Goal: Task Accomplishment & Management: Manage account settings

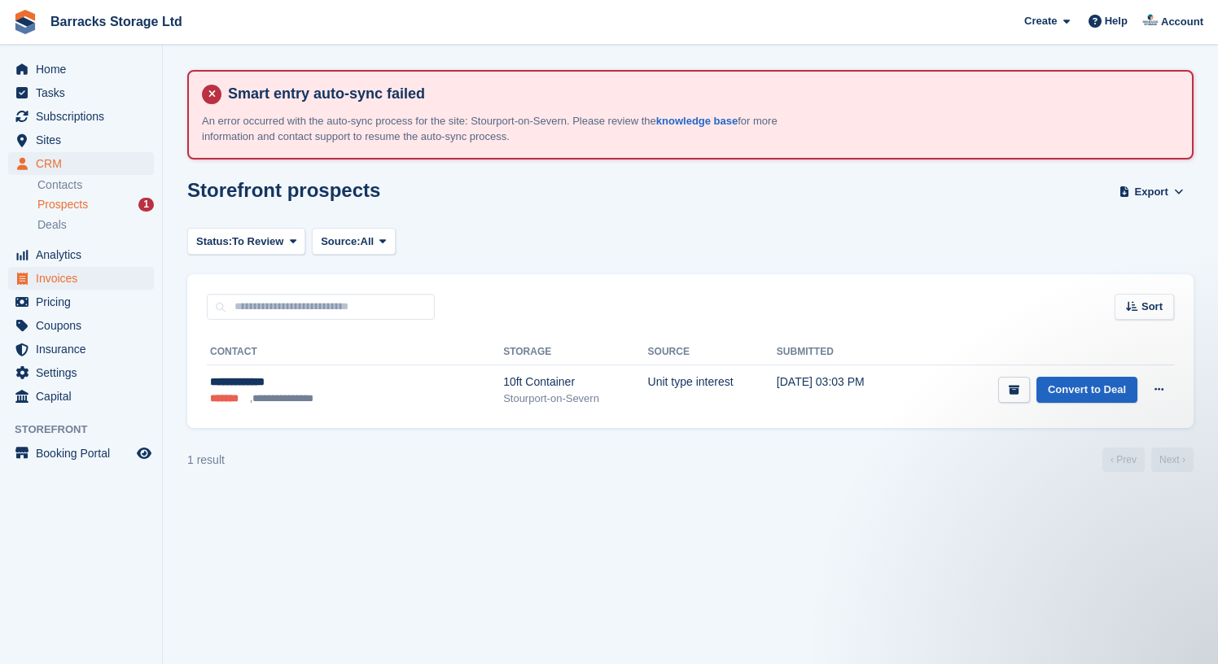
click at [108, 272] on span "Invoices" at bounding box center [85, 278] width 98 height 23
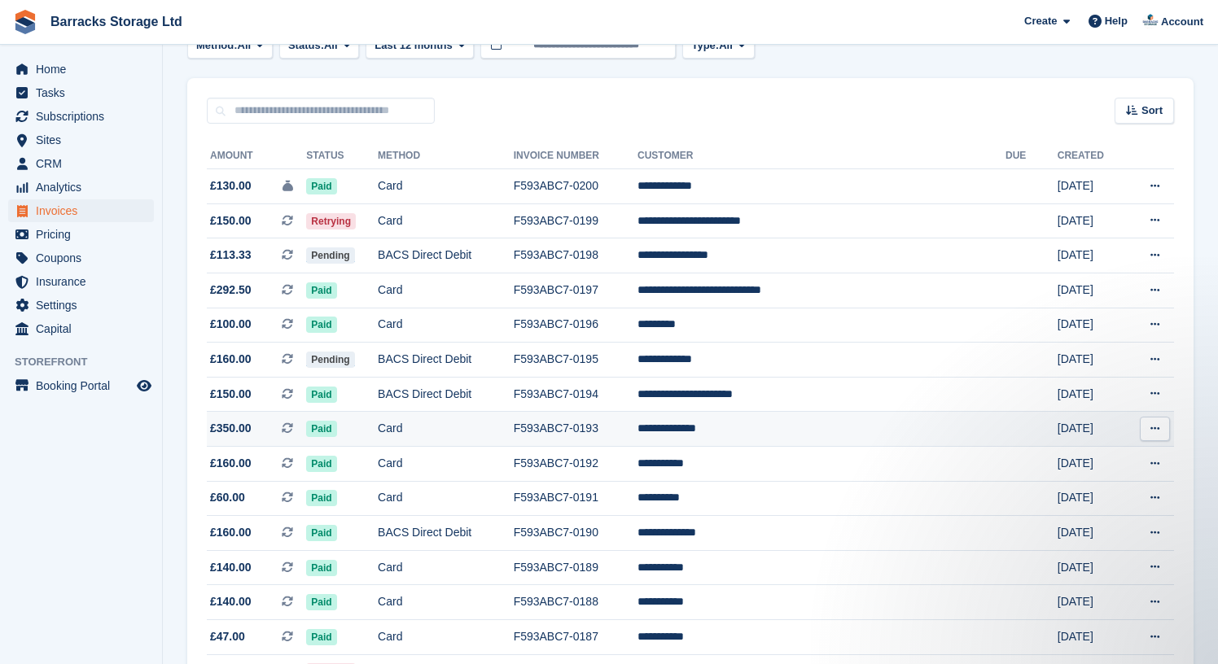
scroll to position [212, 0]
click at [97, 161] on span "CRM" at bounding box center [85, 163] width 98 height 23
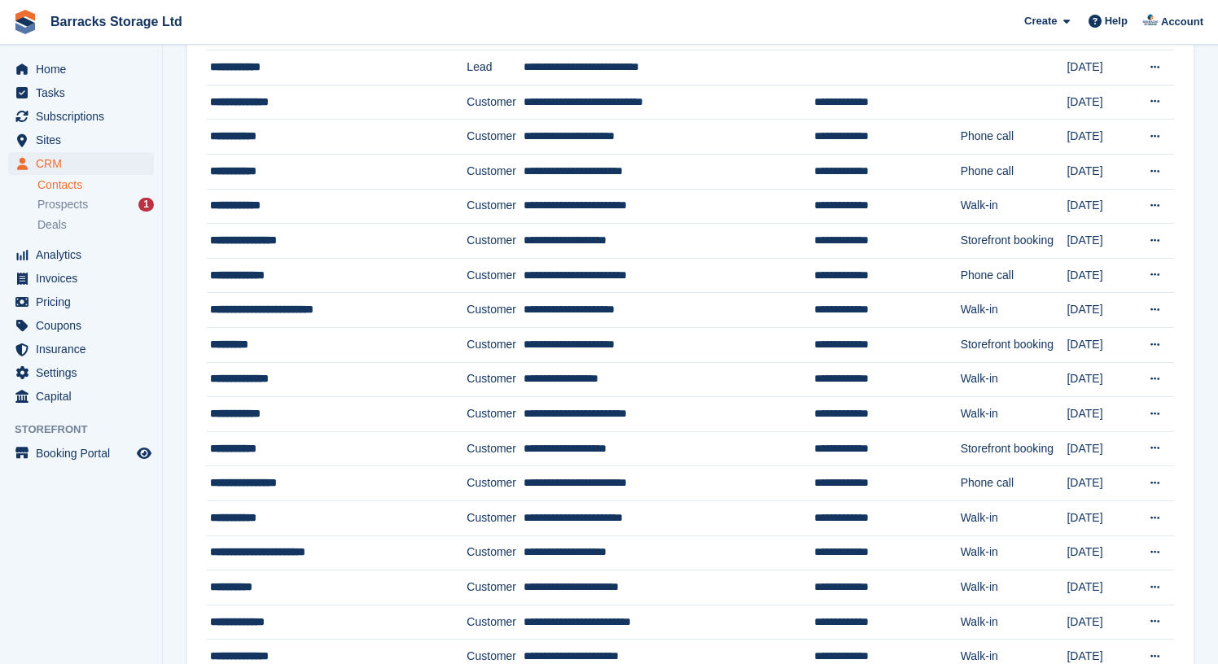
scroll to position [494, 0]
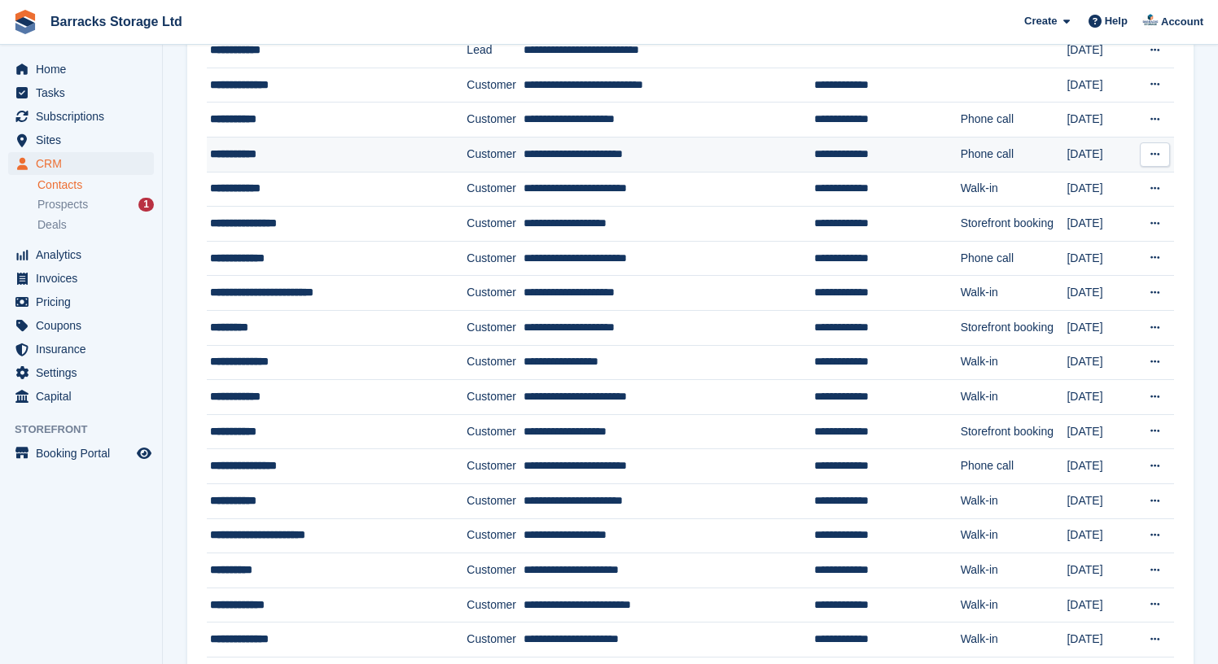
click at [318, 168] on td "**********" at bounding box center [337, 155] width 260 height 35
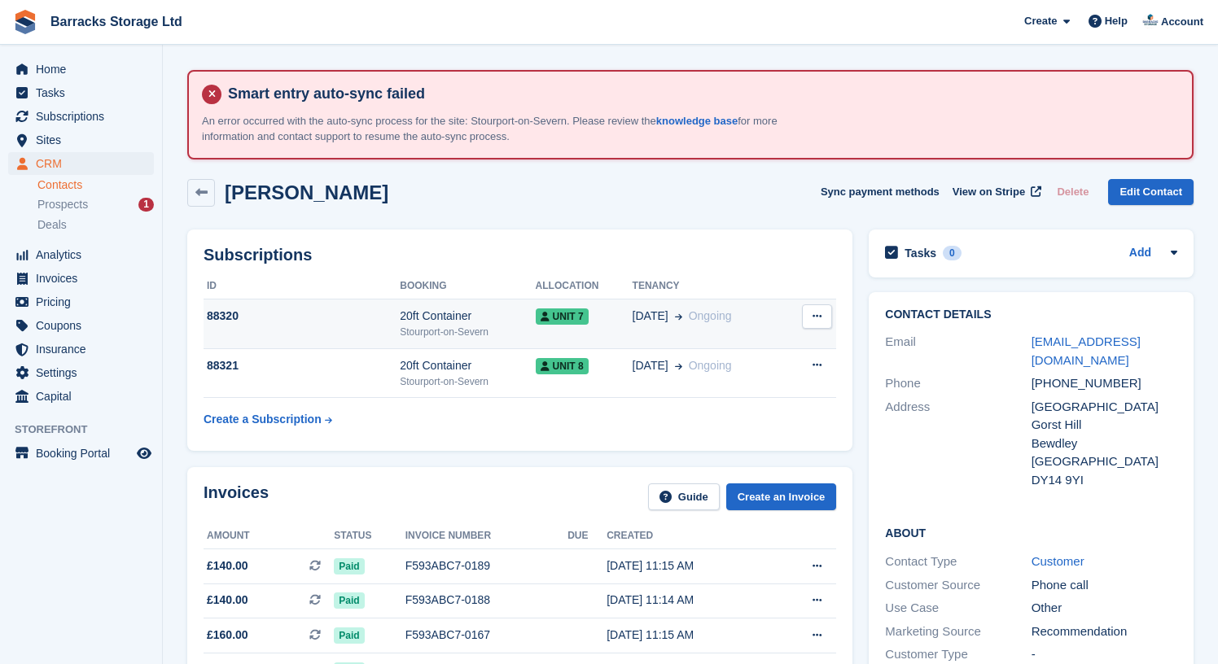
click at [829, 317] on button at bounding box center [817, 316] width 30 height 24
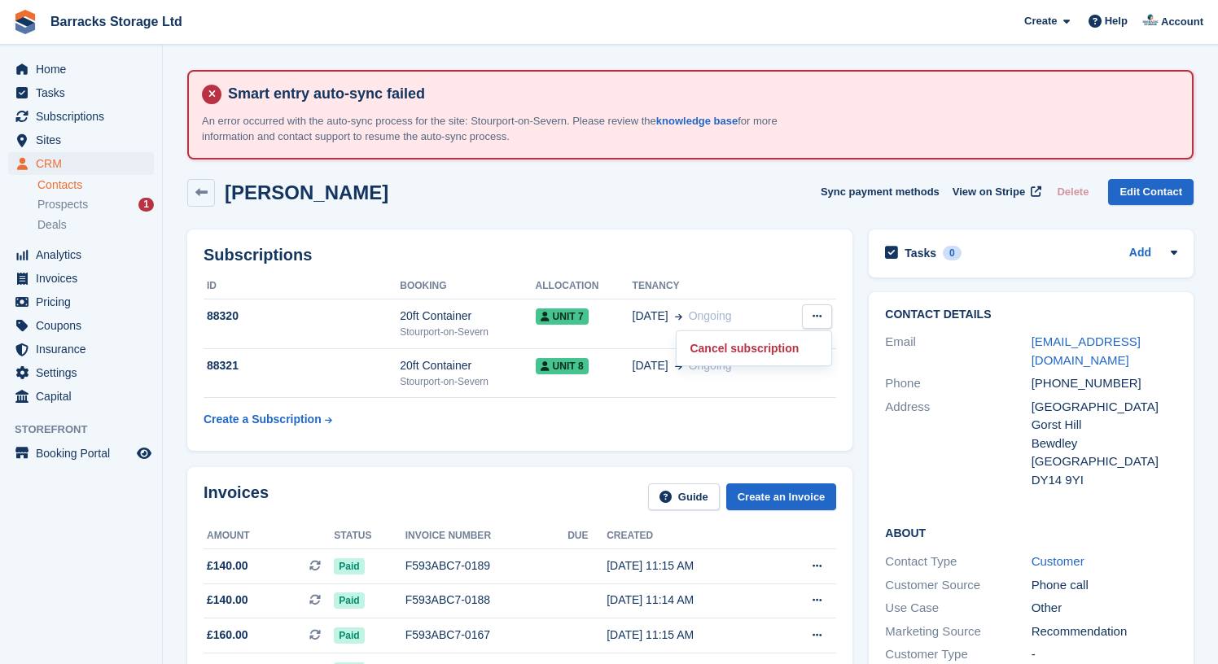
click at [731, 267] on div "Subscriptions ID Booking Allocation Tenancy 88320 20ft Container Stourport-[GEO…" at bounding box center [519, 341] width 665 height 222
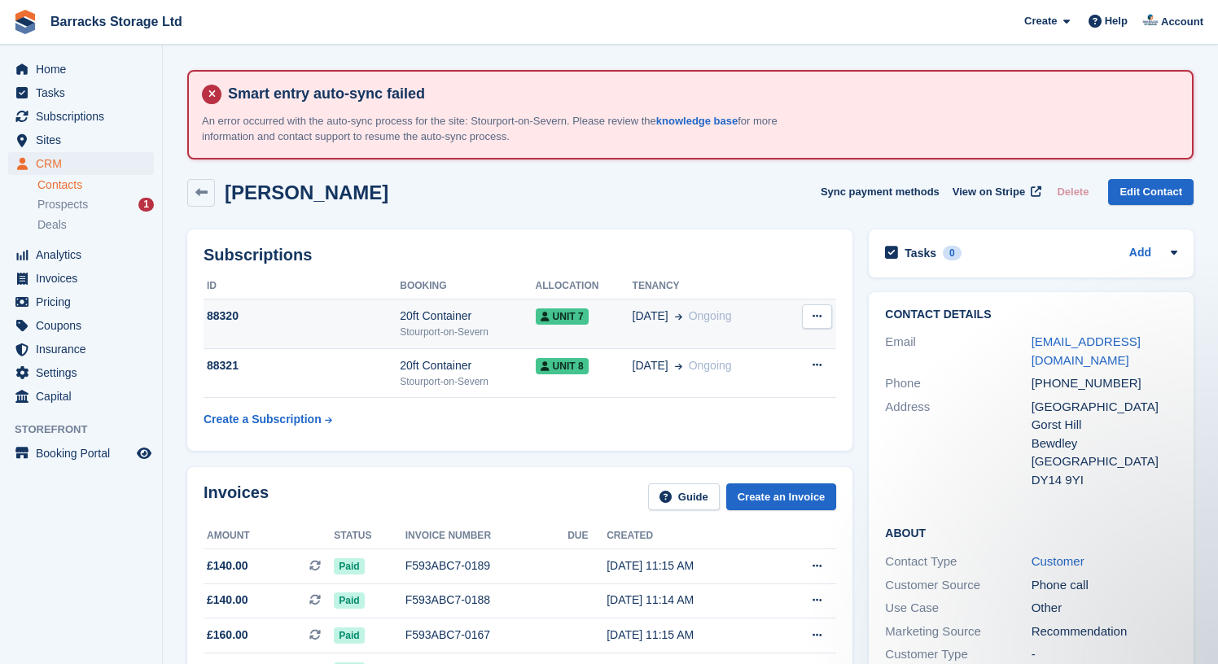
click at [564, 319] on span "Unit 7" at bounding box center [562, 317] width 53 height 16
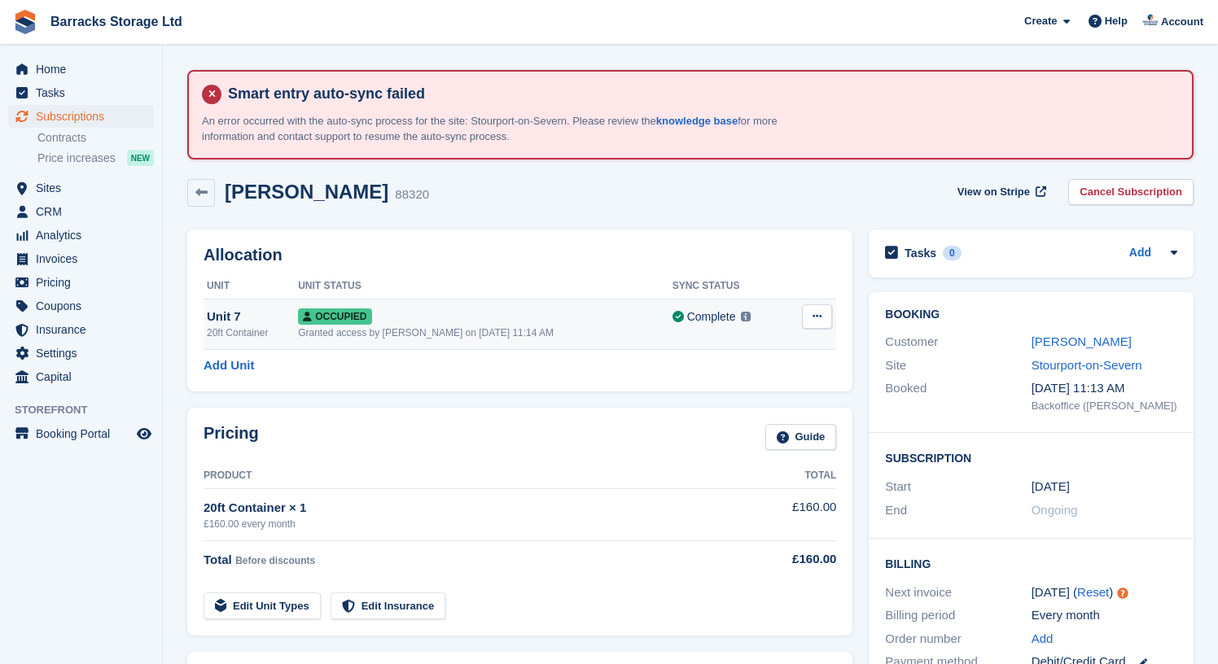
click at [821, 314] on icon at bounding box center [816, 316] width 9 height 11
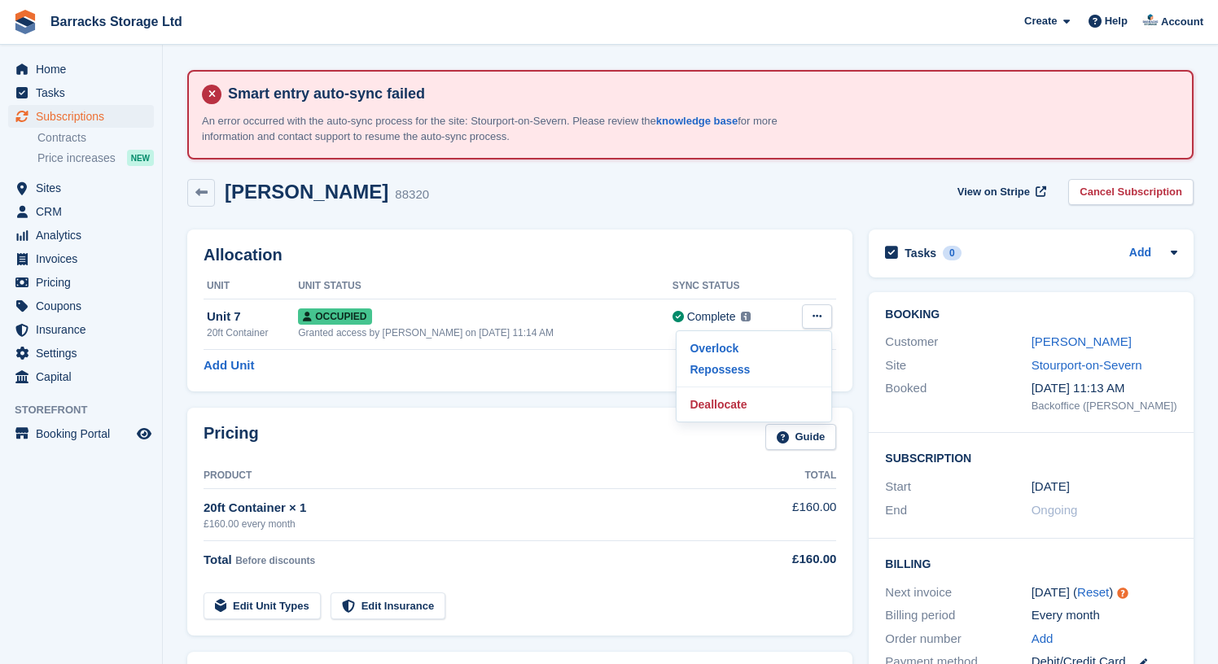
click at [575, 392] on div "Allocation Unit Unit Status Sync Status Unit 7 20ft Container Occupied Granted …" at bounding box center [519, 310] width 681 height 178
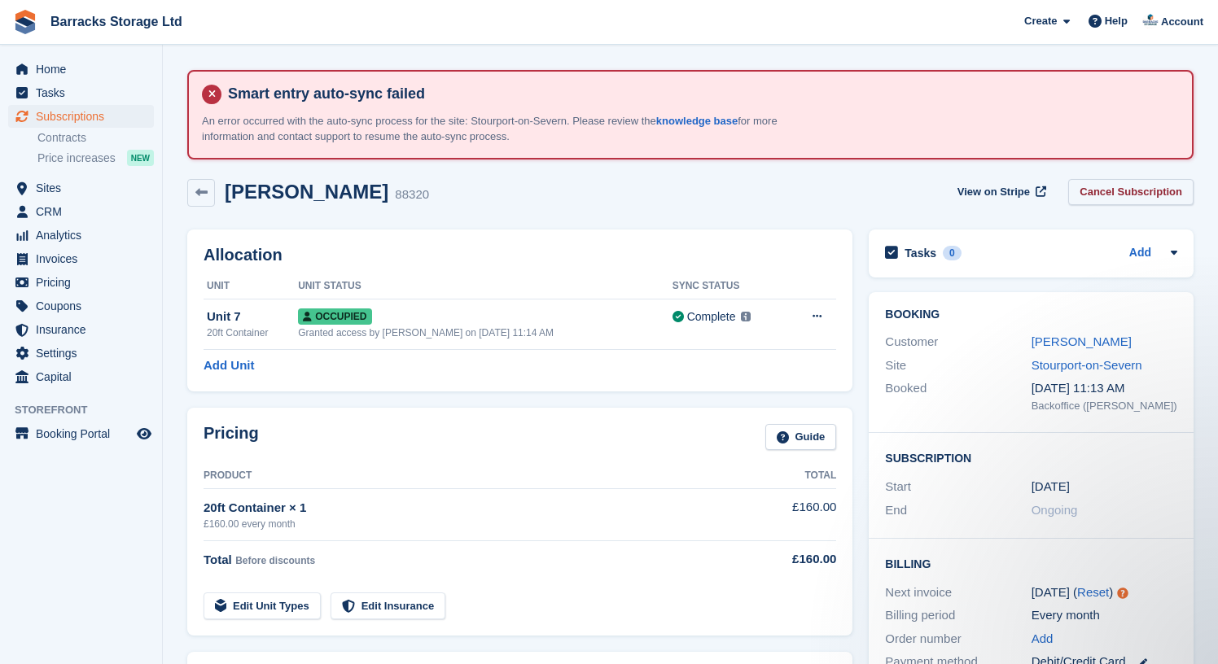
click at [1082, 193] on link "Cancel Subscription" at bounding box center [1130, 192] width 125 height 27
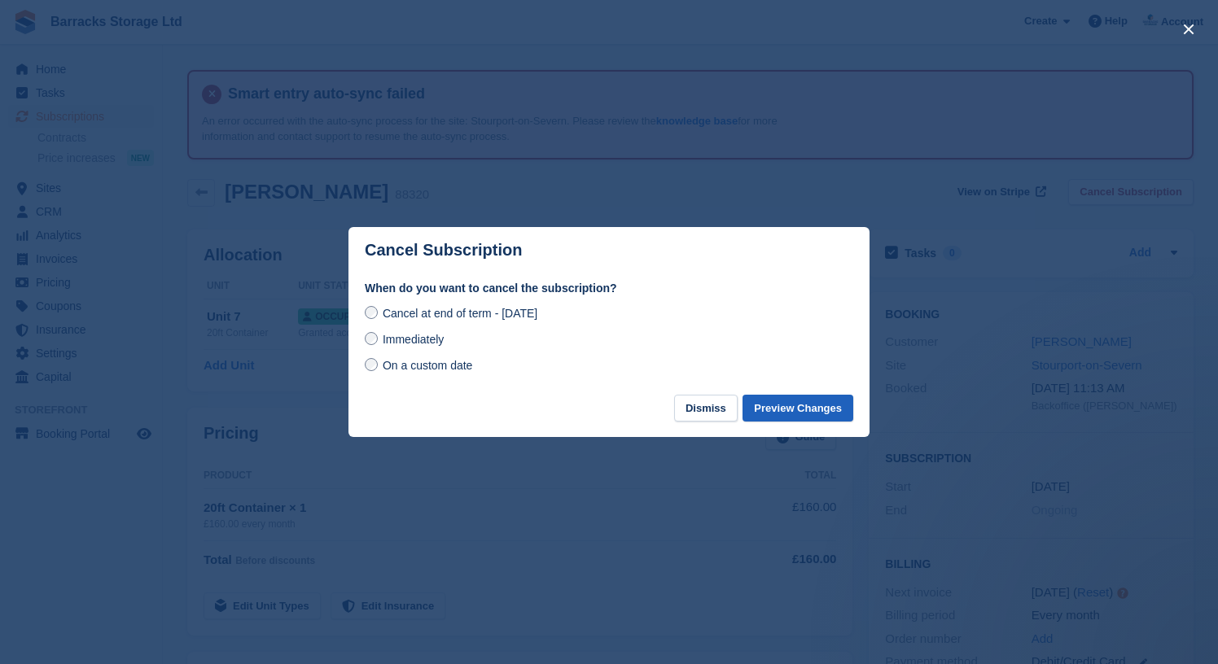
click at [808, 409] on button "Preview Changes" at bounding box center [797, 408] width 111 height 27
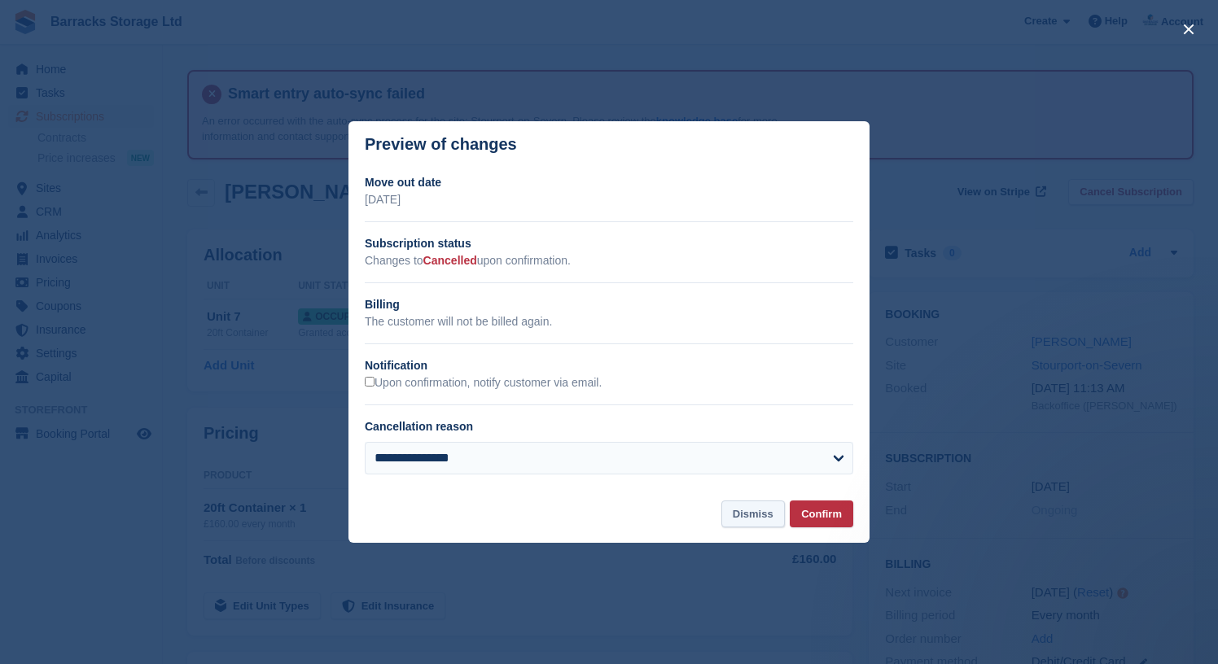
click at [733, 514] on button "Dismiss" at bounding box center [752, 514] width 63 height 27
